Goal: Information Seeking & Learning: Check status

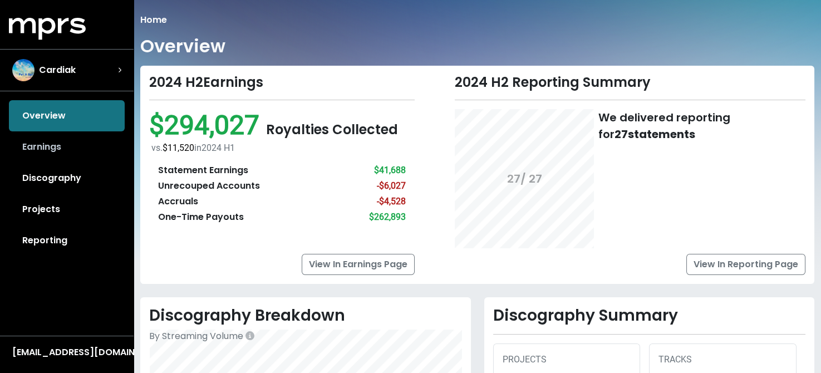
click at [41, 145] on link "Earnings" at bounding box center [67, 146] width 116 height 31
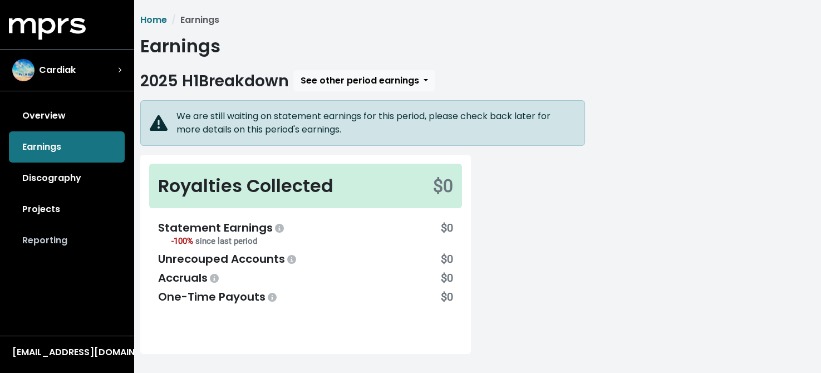
click at [50, 239] on link "Reporting" at bounding box center [67, 240] width 116 height 31
